Goal: Information Seeking & Learning: Learn about a topic

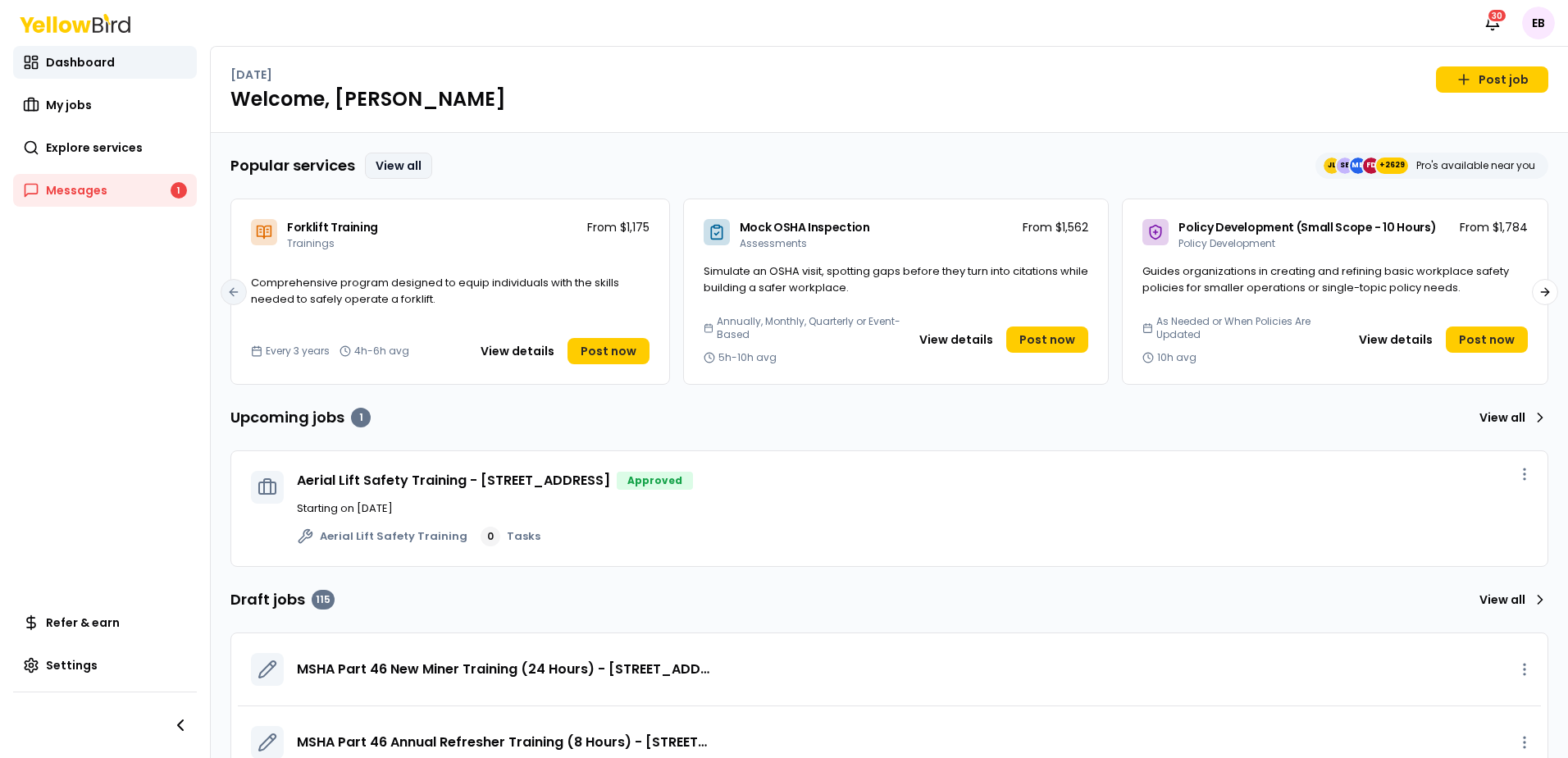
click at [372, 157] on link "View all" at bounding box center [399, 165] width 68 height 27
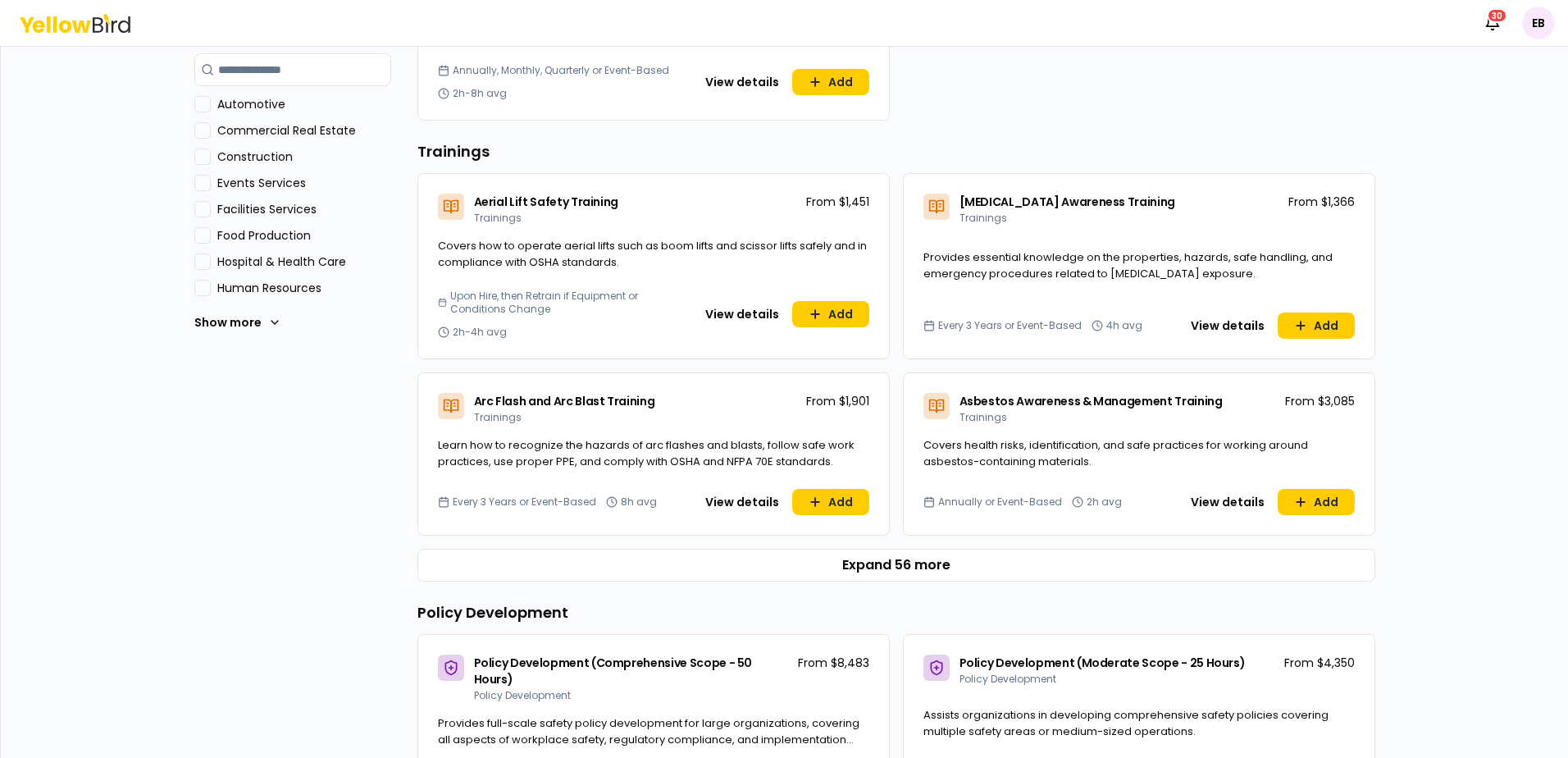
scroll to position [657, 0]
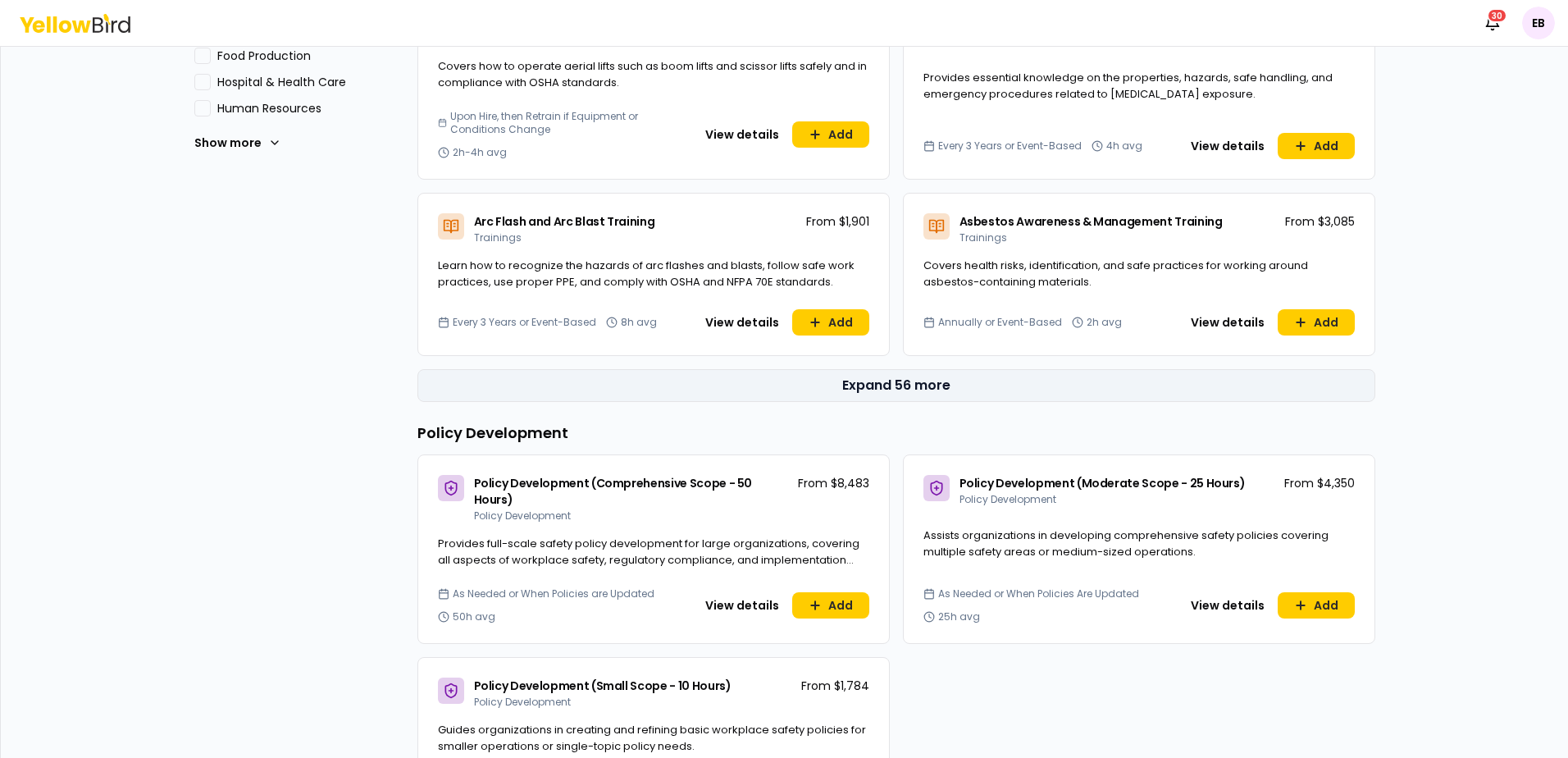
click at [909, 389] on button "Expand 56 more" at bounding box center [897, 386] width 958 height 33
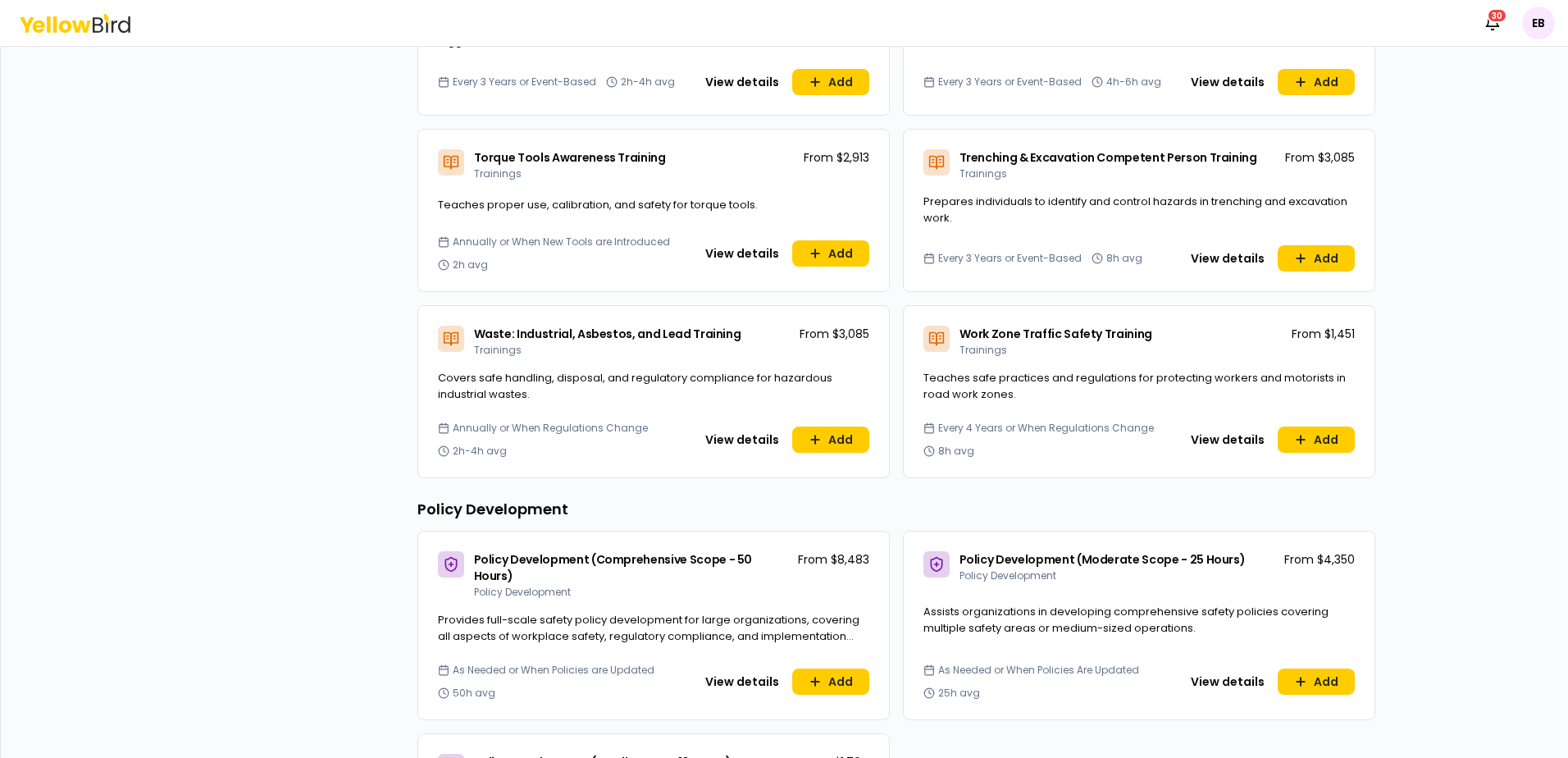
scroll to position [5742, 0]
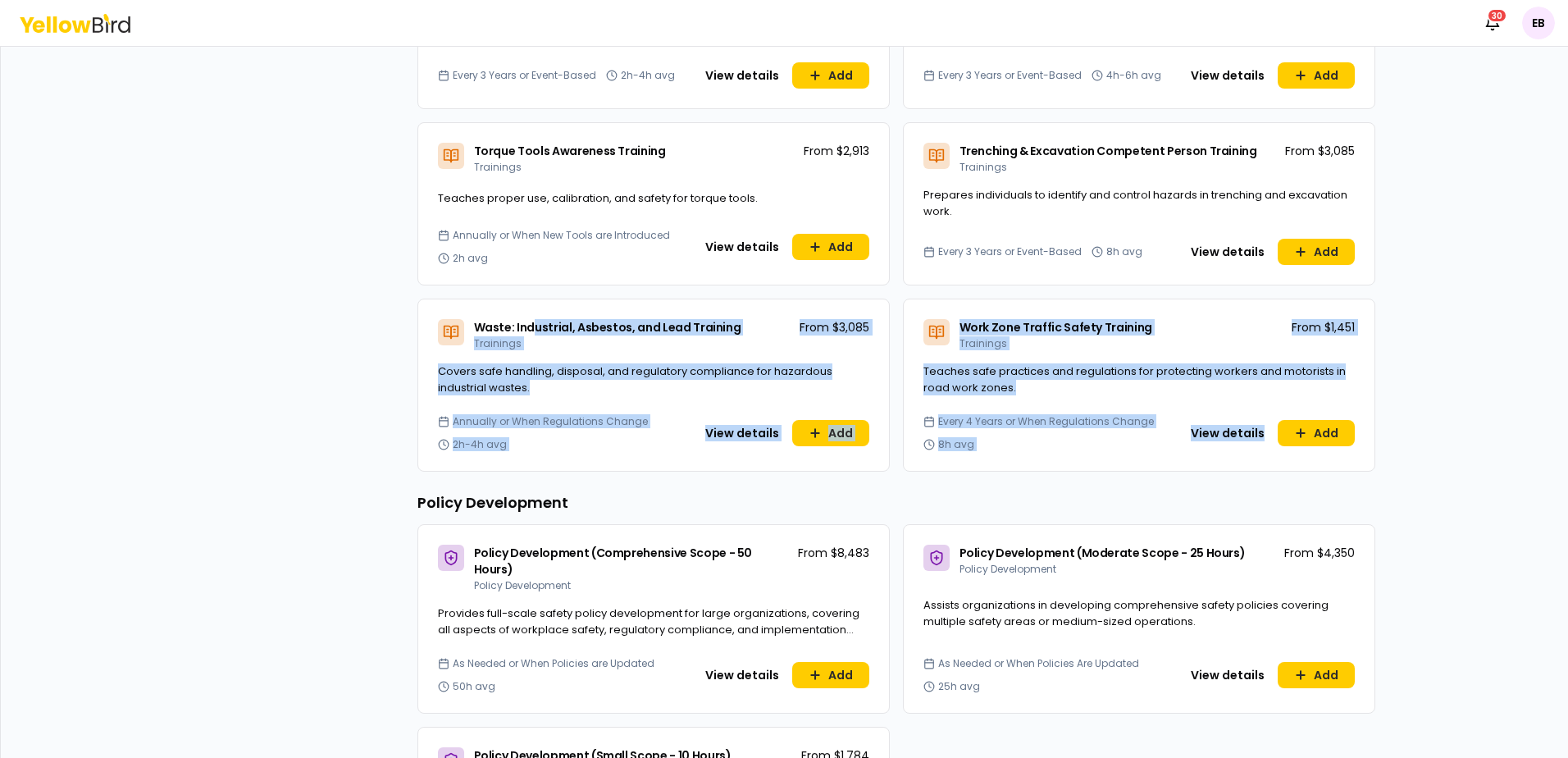
drag, startPoint x: 1394, startPoint y: 387, endPoint x: 523, endPoint y: 285, distance: 877.0
click at [523, 285] on div "Dashboard Explore services For you All Recommended Assessments Trainings Policy…" at bounding box center [784, 401] width 1568 height 712
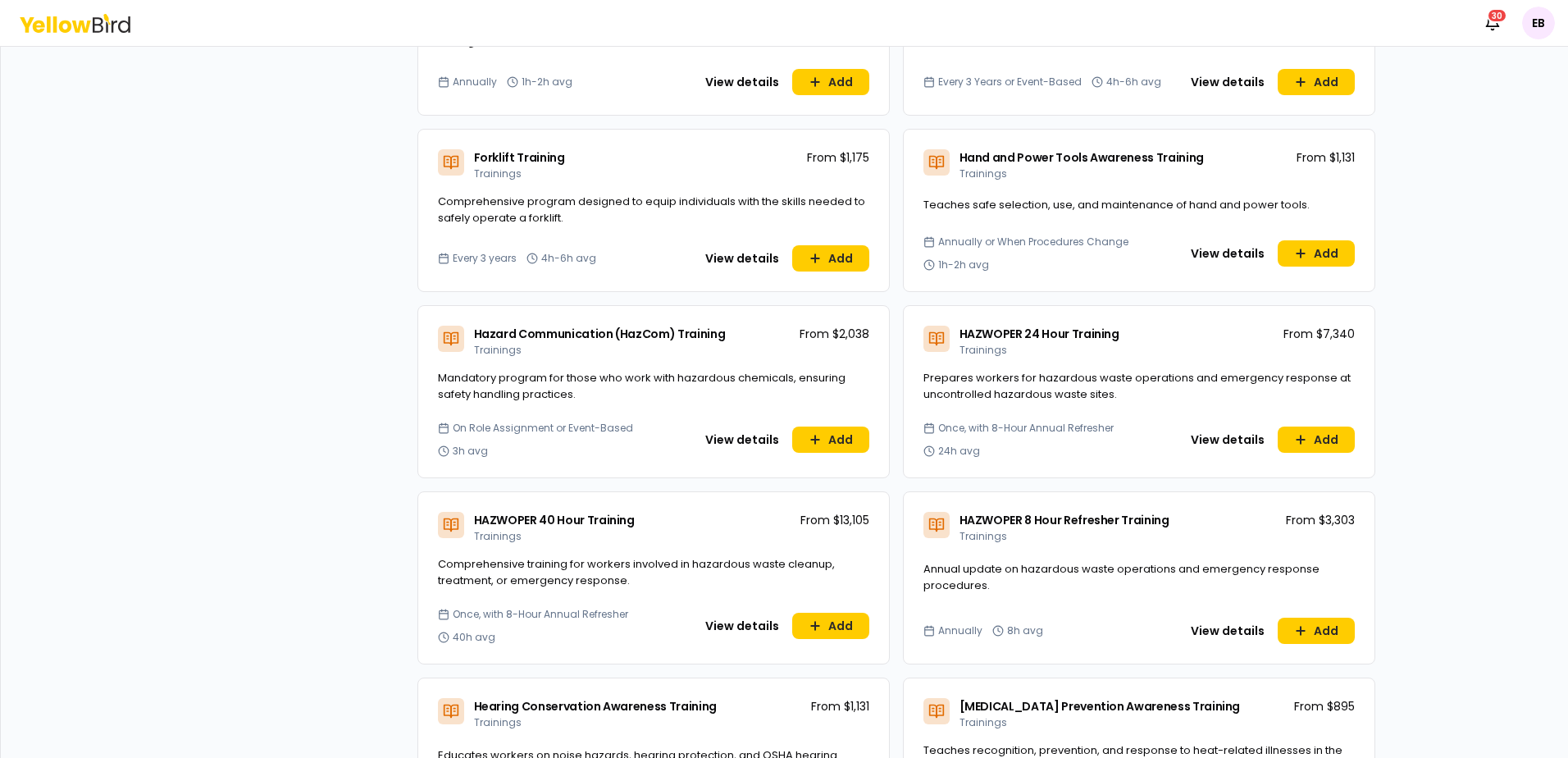
scroll to position [2405, 0]
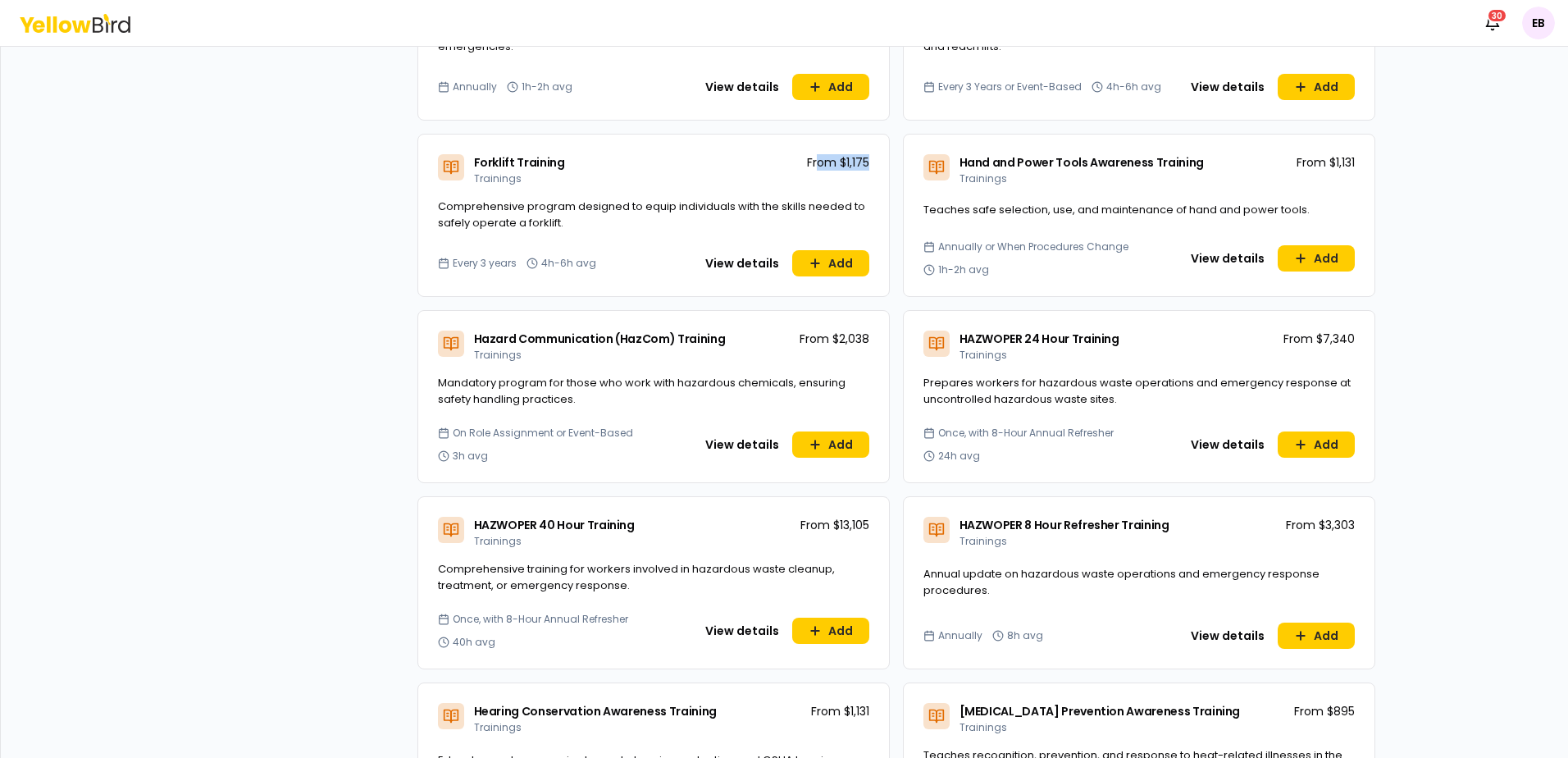
drag, startPoint x: 810, startPoint y: 158, endPoint x: 885, endPoint y: 176, distance: 77.1
drag, startPoint x: 885, startPoint y: 176, endPoint x: 802, endPoint y: 165, distance: 83.7
click at [807, 165] on p "From $1,175" at bounding box center [838, 163] width 62 height 16
click at [831, 157] on p "From $1,175" at bounding box center [838, 163] width 62 height 16
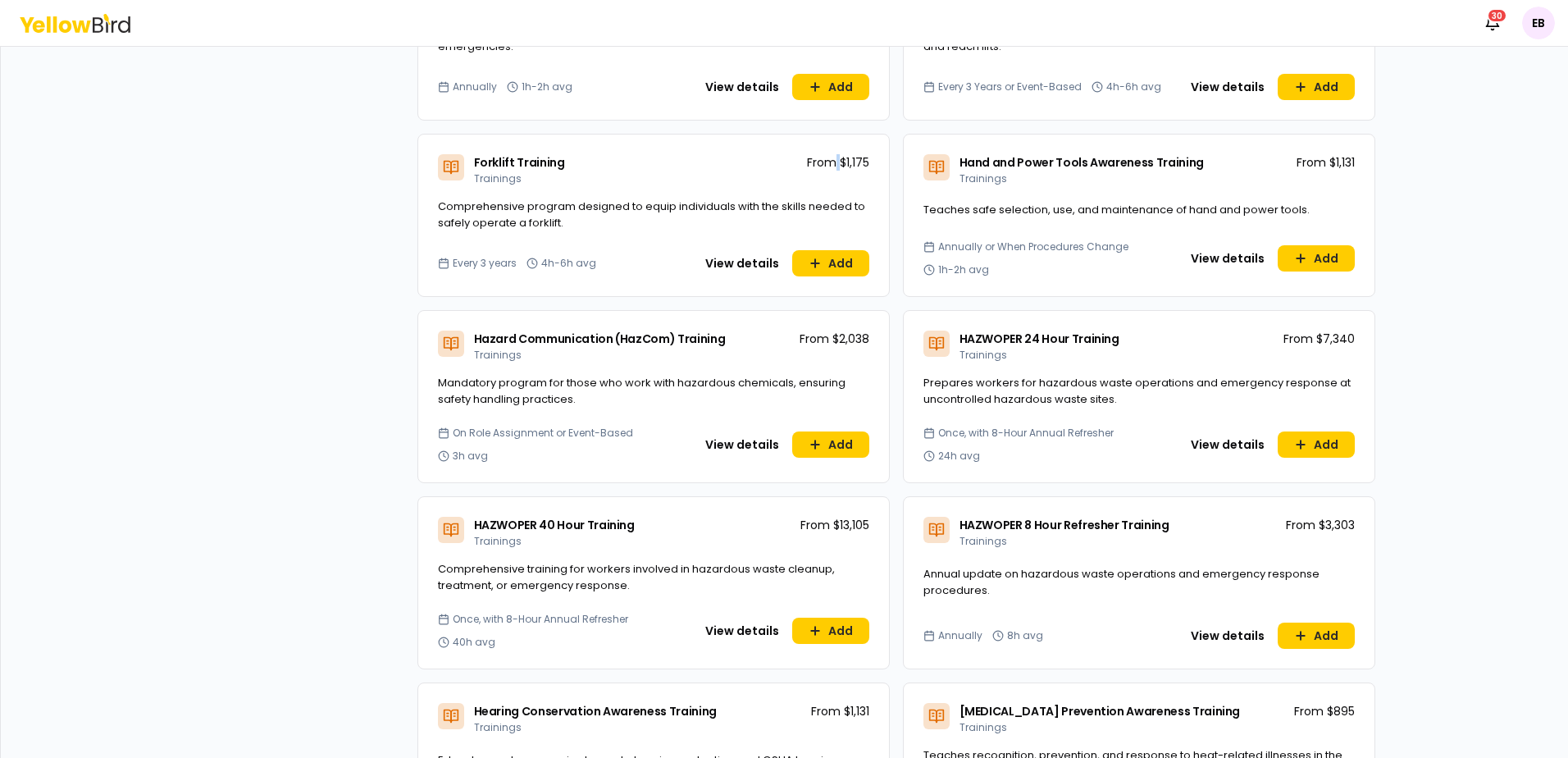
click at [831, 157] on p "From $1,175" at bounding box center [838, 163] width 62 height 16
drag, startPoint x: 831, startPoint y: 157, endPoint x: 264, endPoint y: 271, distance: 578.3
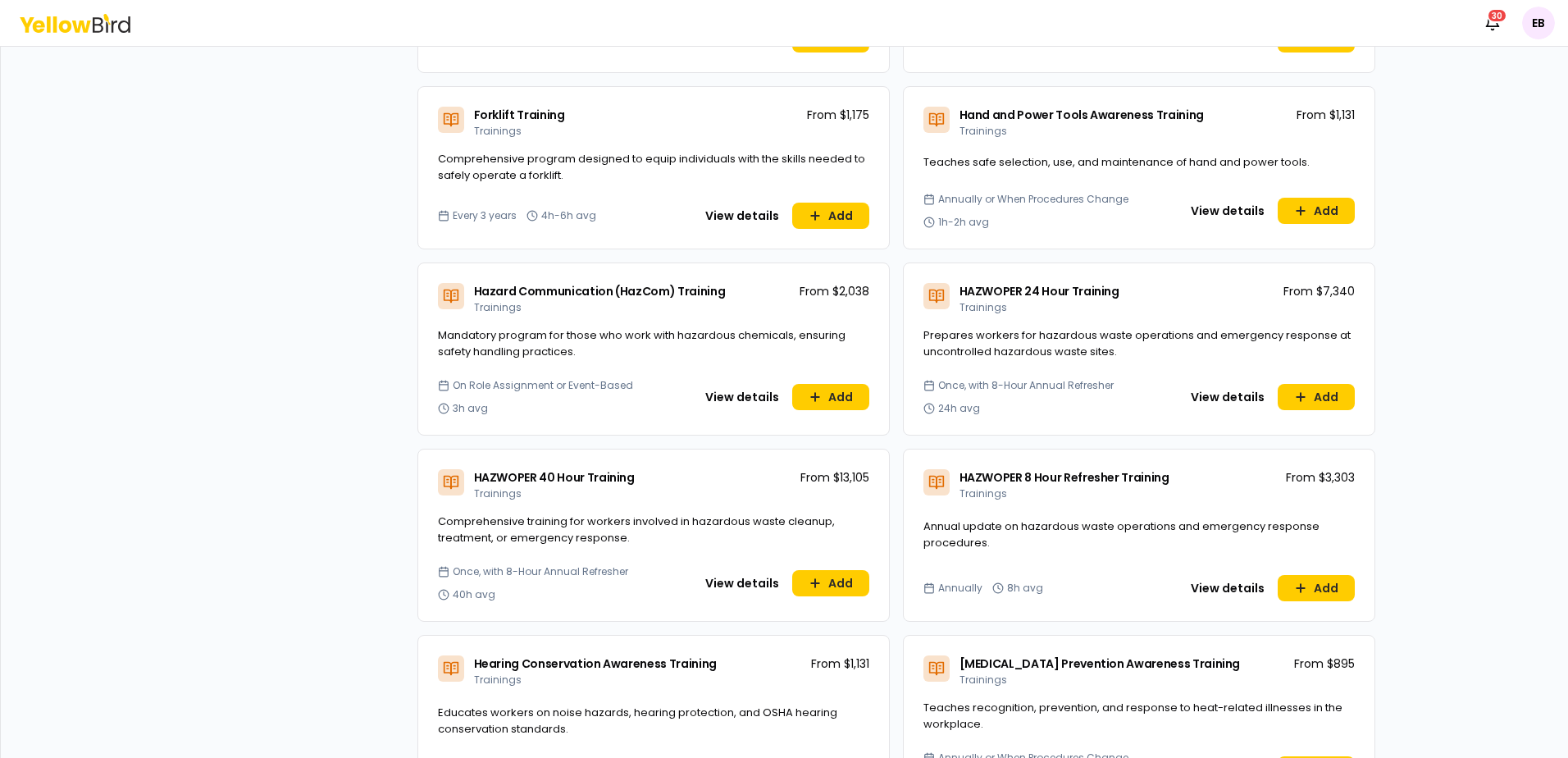
scroll to position [2297, 0]
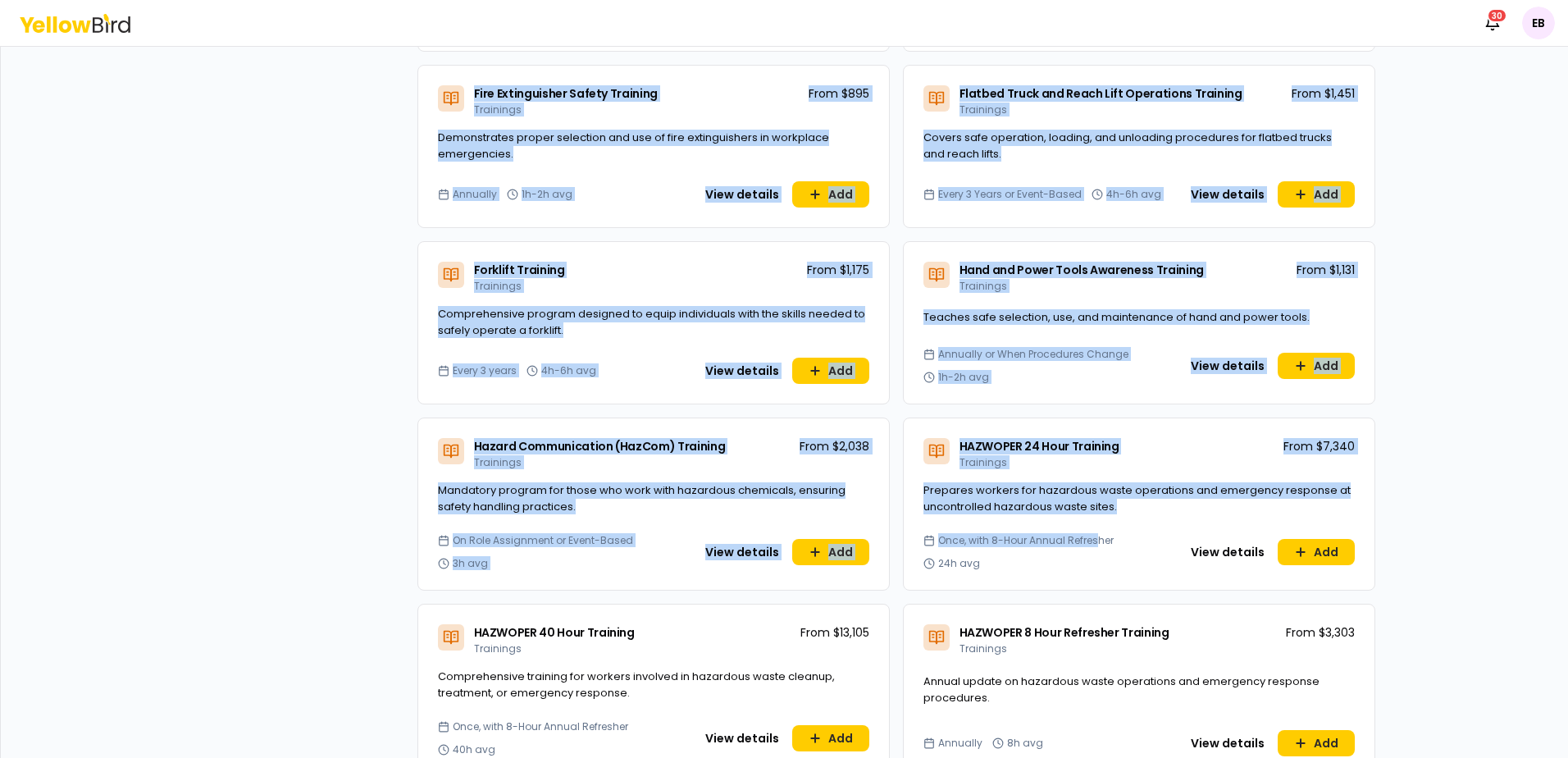
drag, startPoint x: 373, startPoint y: 238, endPoint x: 1089, endPoint y: 566, distance: 787.6
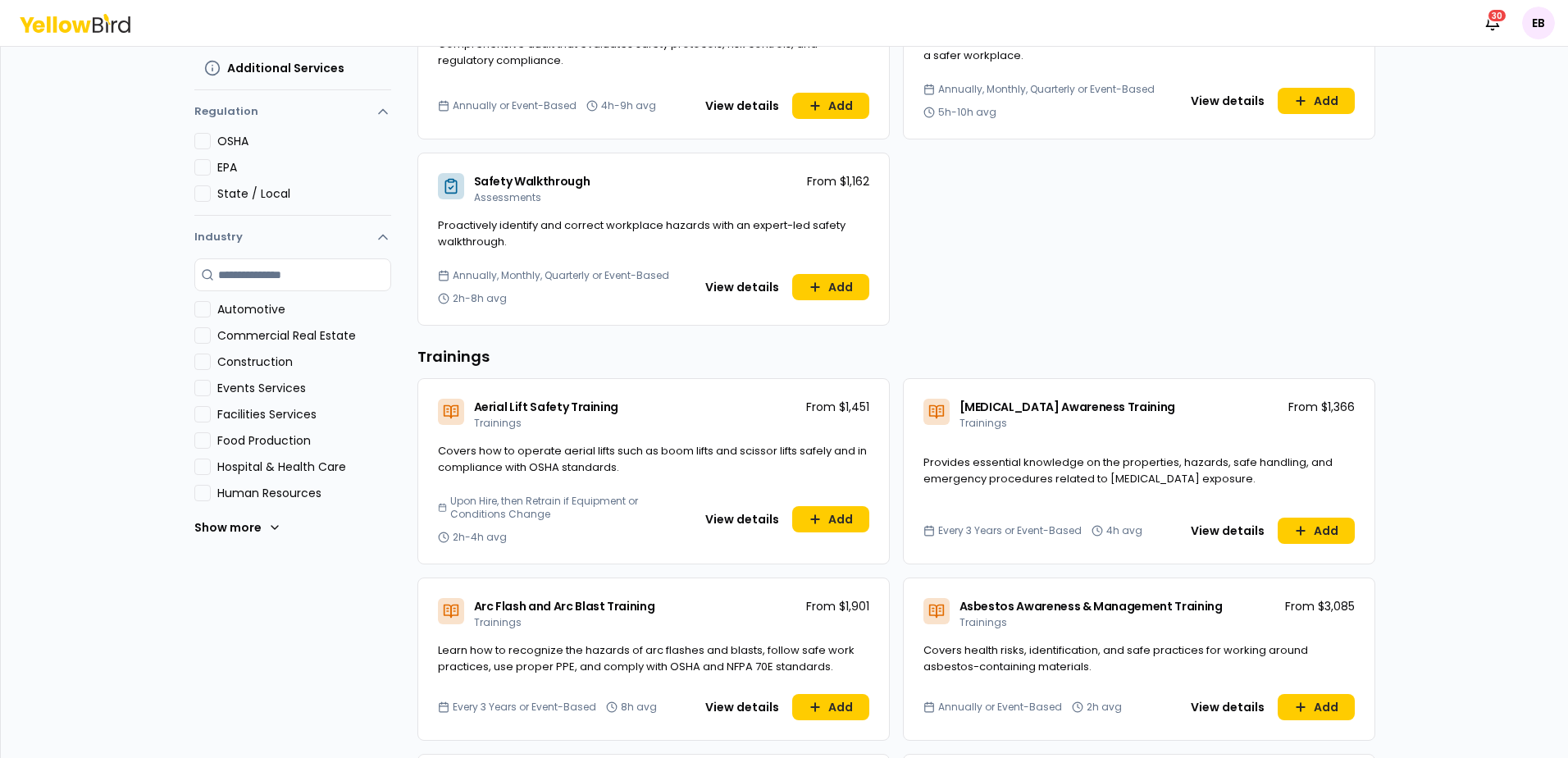
scroll to position [0, 0]
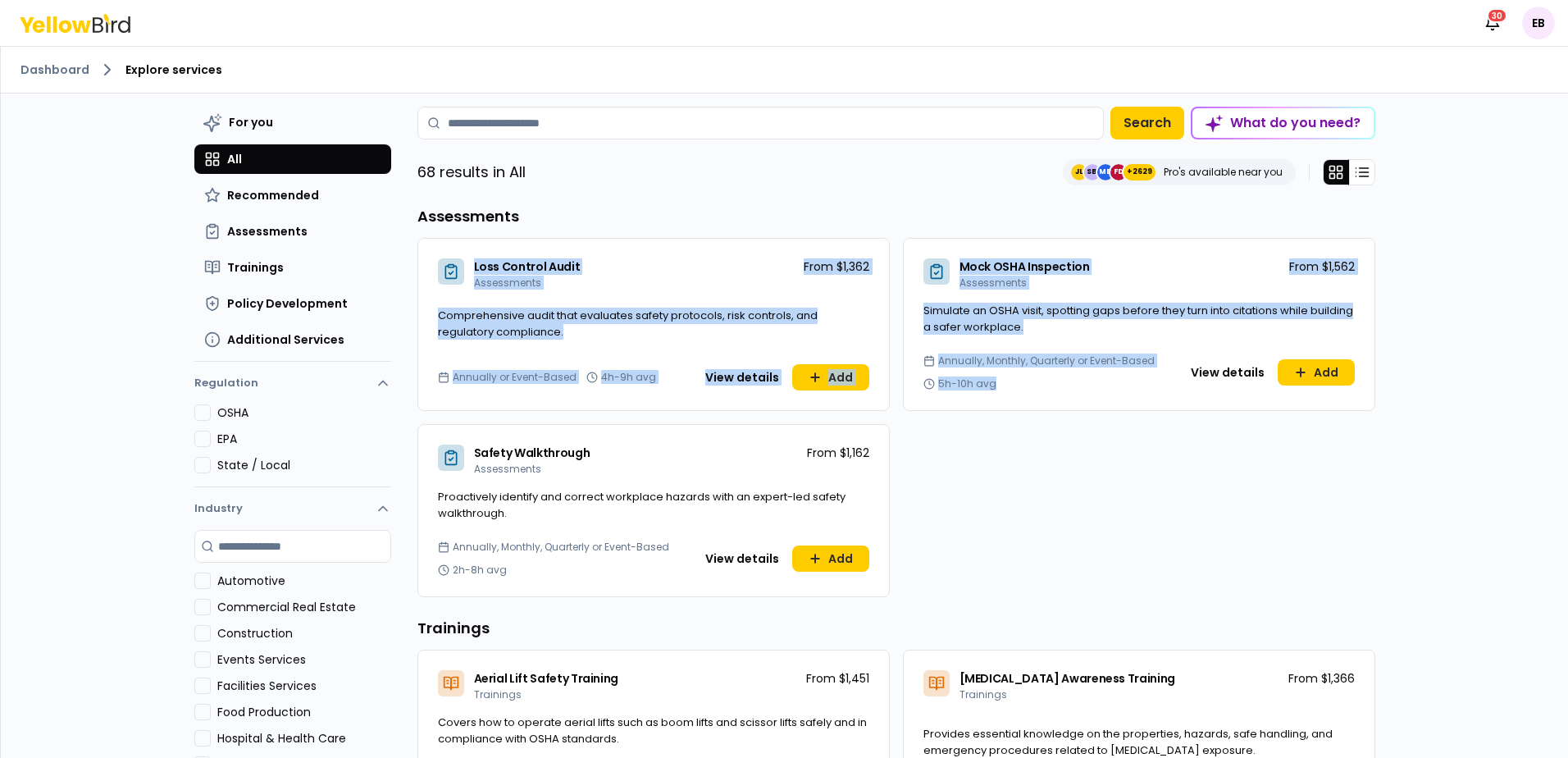
drag, startPoint x: 611, startPoint y: 206, endPoint x: 1014, endPoint y: 455, distance: 473.7
click at [1014, 455] on div "Assessments Loss Control Audit Assessments From $1,362 Comprehensive audit that…" at bounding box center [897, 400] width 958 height 392
drag, startPoint x: 1014, startPoint y: 455, endPoint x: 1008, endPoint y: 483, distance: 28.6
click at [1008, 483] on div "Loss Control Audit Assessments From $1,362 Comprehensive audit that evaluates s…" at bounding box center [897, 417] width 958 height 359
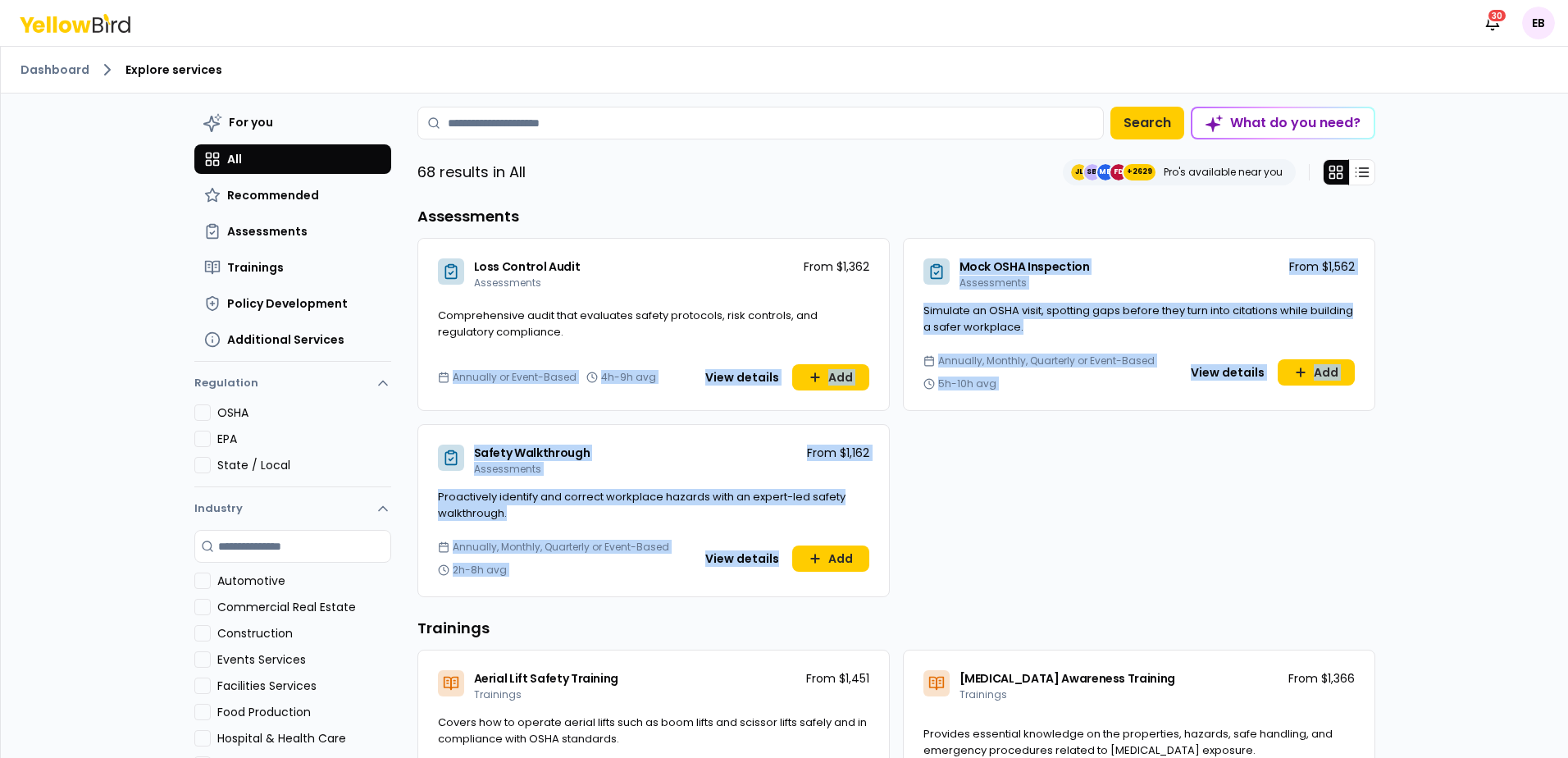
drag, startPoint x: 954, startPoint y: 520, endPoint x: 738, endPoint y: 345, distance: 278.0
click at [738, 345] on div "Loss Control Audit Assessments From $1,362 Comprehensive audit that evaluates s…" at bounding box center [897, 417] width 958 height 359
click at [972, 544] on div "Loss Control Audit Assessments From $1,362 Comprehensive audit that evaluates s…" at bounding box center [897, 417] width 958 height 359
